Goal: Task Accomplishment & Management: Manage account settings

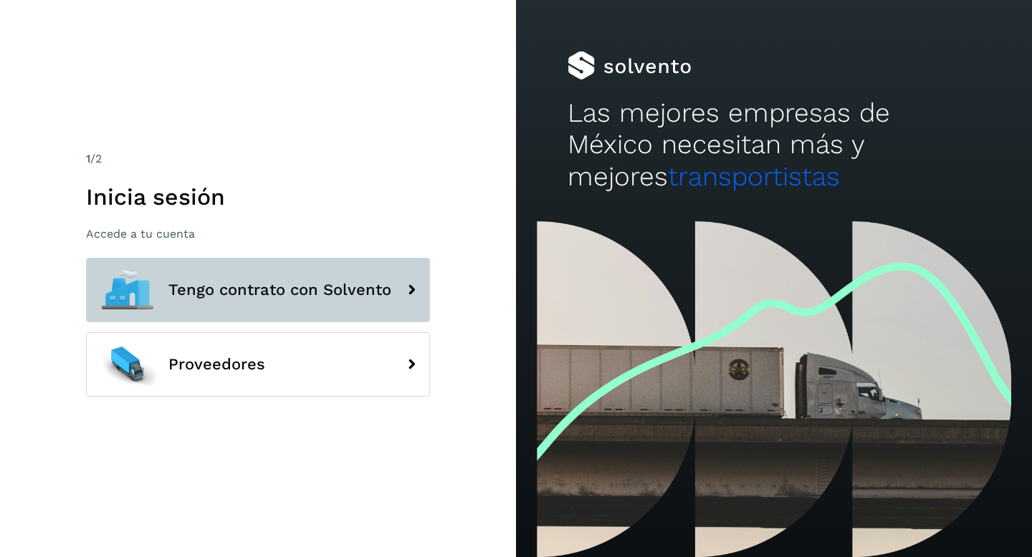
click at [266, 287] on span "Tengo contrato con Solvento" at bounding box center [279, 290] width 223 height 17
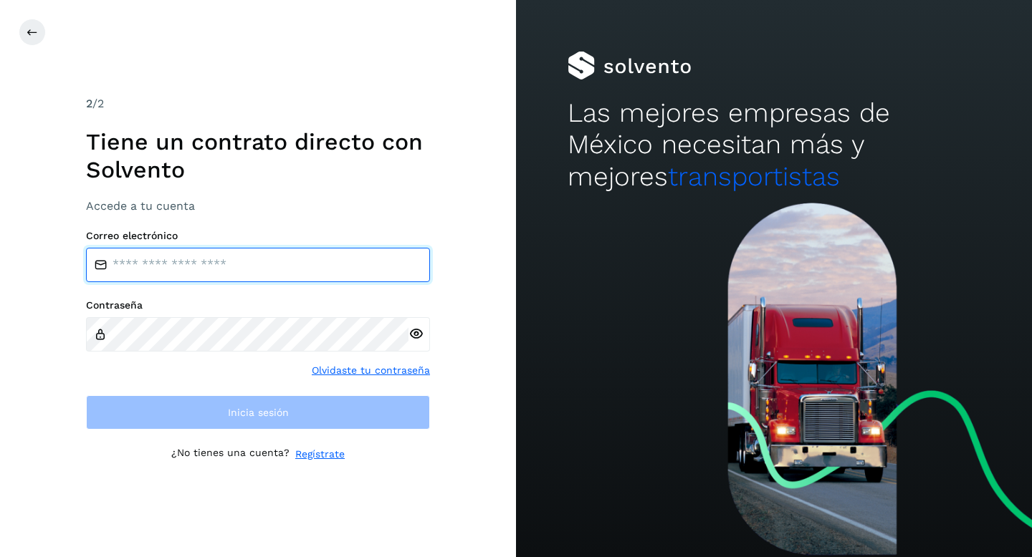
click at [264, 259] on input "email" at bounding box center [258, 265] width 344 height 34
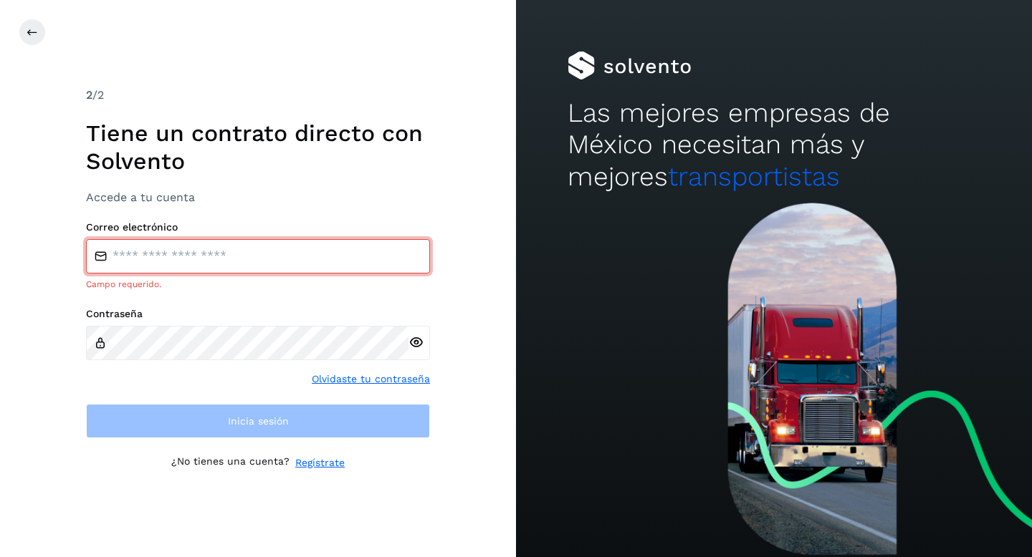
type input "**********"
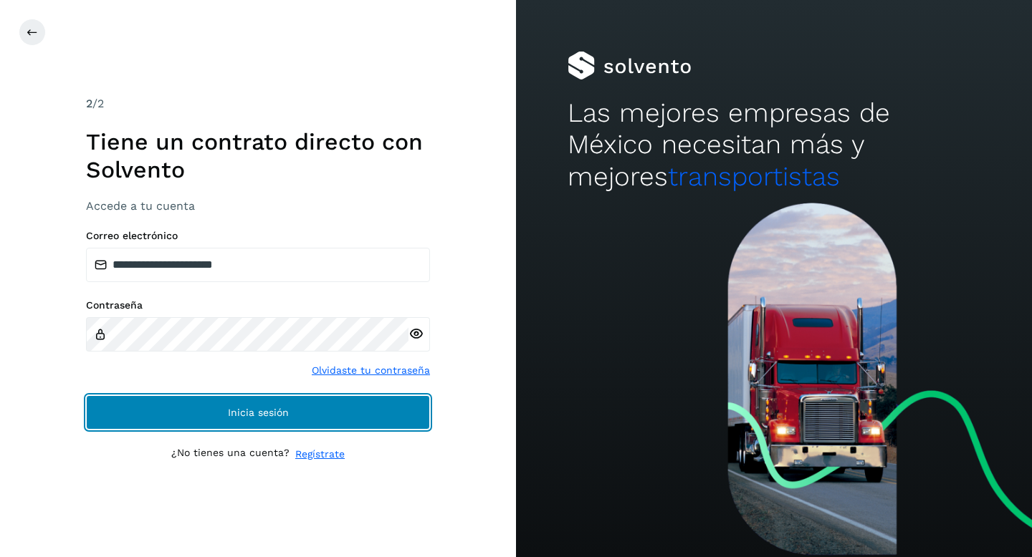
click at [277, 424] on button "Inicia sesión" at bounding box center [258, 413] width 344 height 34
